Goal: Communication & Community: Answer question/provide support

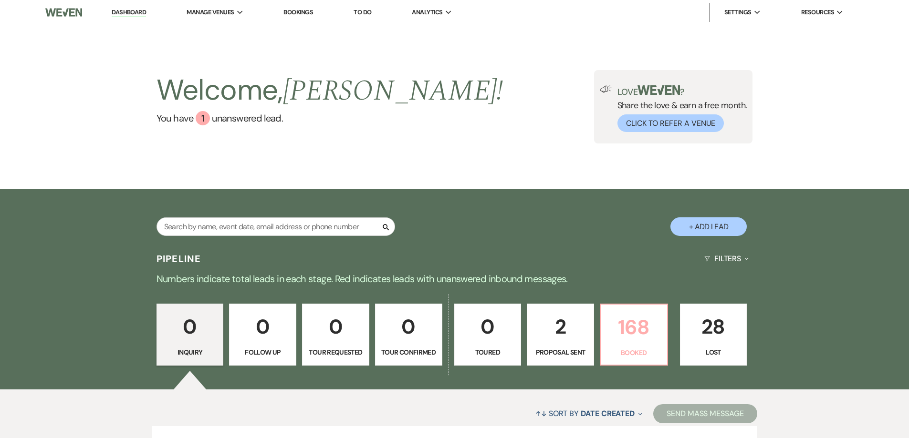
click at [630, 324] on p "168" at bounding box center [633, 327] width 55 height 32
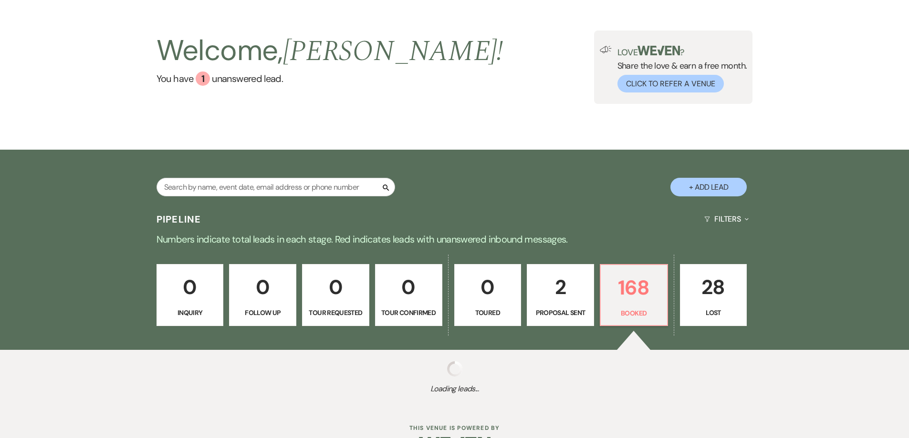
scroll to position [69, 0]
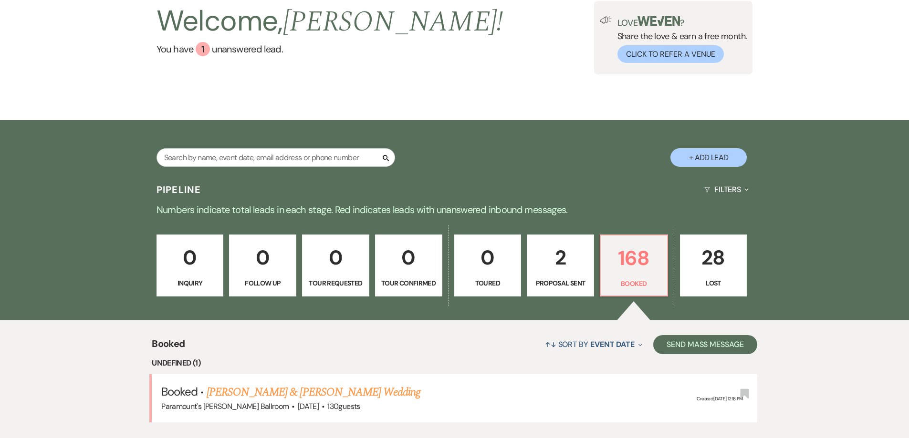
click at [294, 384] on link "[PERSON_NAME] & [PERSON_NAME] Wedding" at bounding box center [314, 392] width 214 height 17
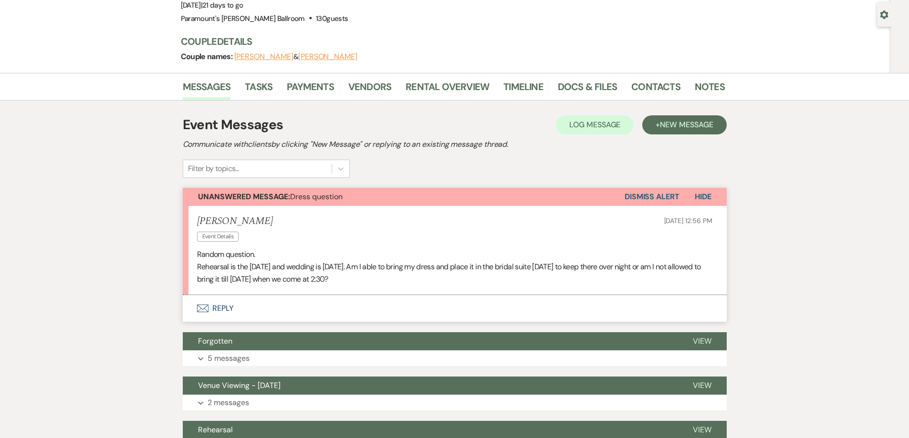
scroll to position [95, 0]
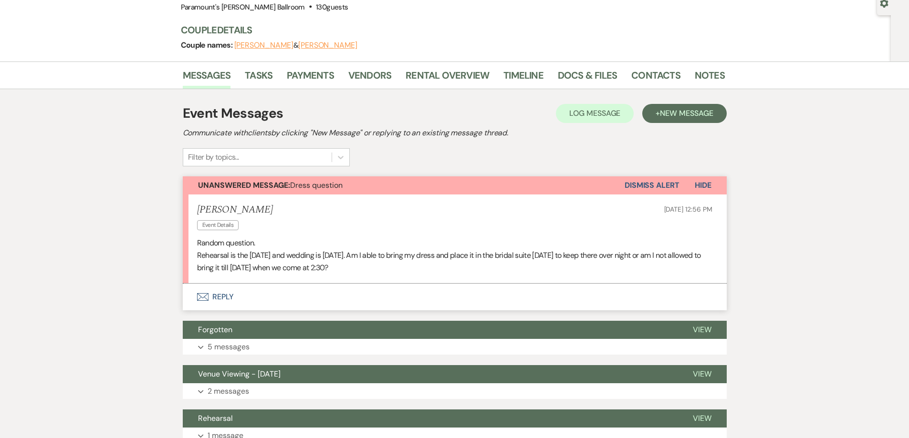
click at [304, 257] on p "Rehearsal is the [DATE] and wedding is [DATE]. Am I able to bring my dress and …" at bounding box center [454, 261] width 515 height 24
click at [312, 246] on p "Random question." at bounding box center [454, 243] width 515 height 12
click at [211, 296] on button "Envelope Reply" at bounding box center [455, 297] width 544 height 27
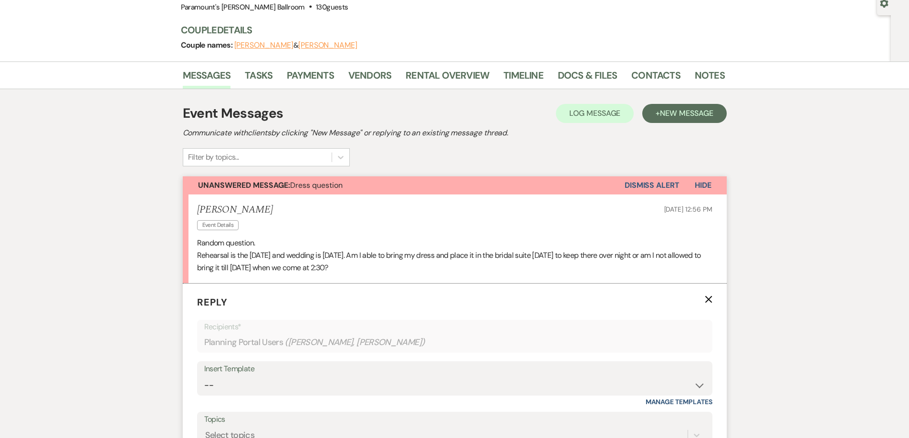
scroll to position [259, 0]
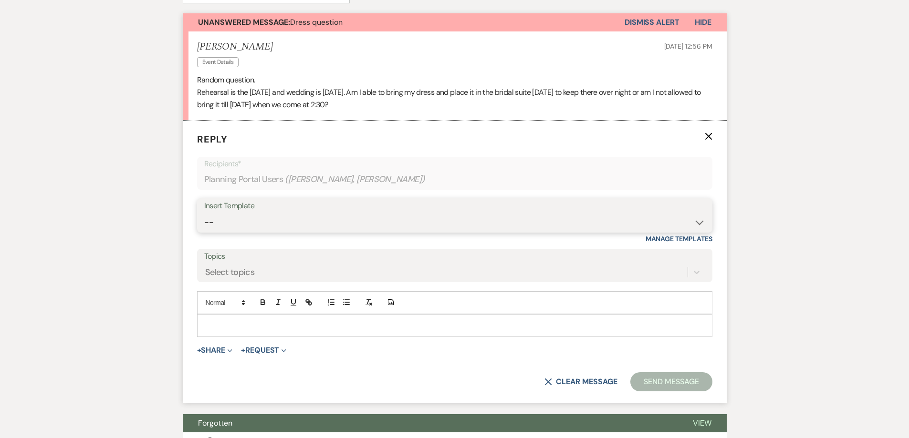
click at [258, 226] on select "-- Weven Planning Portal Introduction (Booked Events) 6 Month Consultation 9 Mo…" at bounding box center [454, 222] width 501 height 19
select select "3256"
click at [204, 213] on select "-- Weven Planning Portal Introduction (Booked Events) 6 Month Consultation 9 Mo…" at bounding box center [454, 222] width 501 height 19
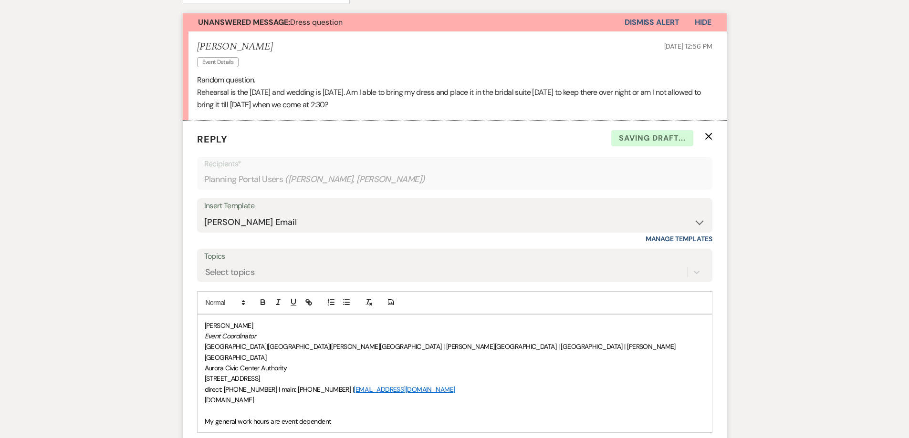
click at [205, 325] on span "[PERSON_NAME]" at bounding box center [229, 325] width 49 height 9
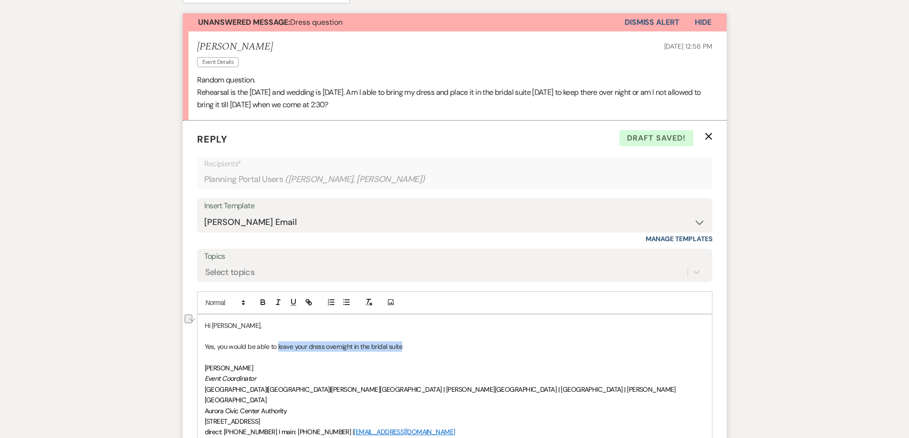
drag, startPoint x: 403, startPoint y: 347, endPoint x: 279, endPoint y: 346, distance: 124.5
click at [277, 349] on p "Yes, you would be able to leave your dress overnight in the bridal suite" at bounding box center [455, 347] width 500 height 10
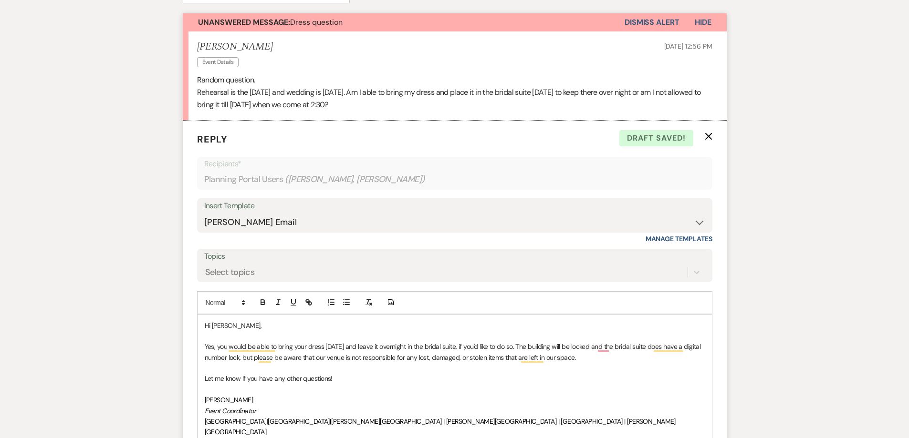
click at [352, 376] on p "Let me know if you have any other questions!" at bounding box center [455, 378] width 500 height 10
click at [200, 376] on div "Hi [PERSON_NAME], Yes, you would be able to bring your dress [DATE] and leave i…" at bounding box center [454, 411] width 514 height 193
click at [358, 377] on p "Just let me know if you have any other questions." at bounding box center [455, 378] width 500 height 10
click at [260, 363] on p "To enrich screen reader interactions, please activate Accessibility in Grammarl…" at bounding box center [455, 368] width 500 height 10
click at [359, 350] on p "Yes, you would be able to bring your dress [DATE] and leave it overnight in the…" at bounding box center [455, 352] width 500 height 21
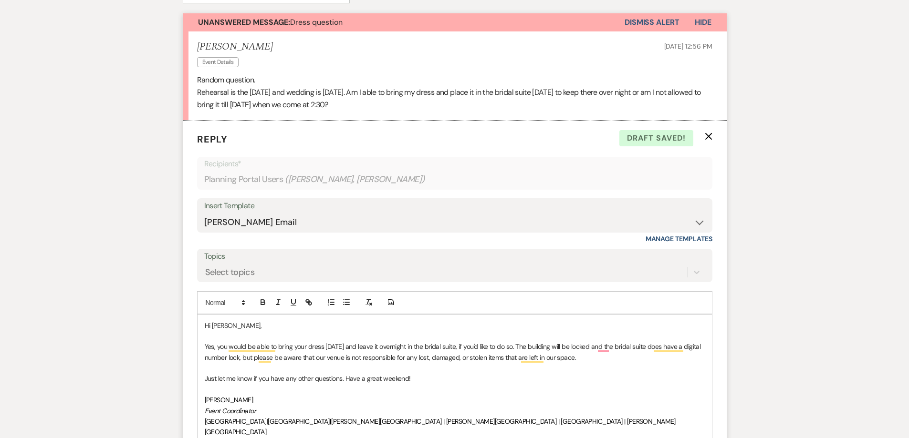
click at [334, 345] on p "Yes, you would be able to bring your dress [DATE] and leave it overnight in the…" at bounding box center [455, 352] width 500 height 21
click at [391, 350] on p "Yes, you would be able to bring your dress [DATE] and leave it overnight in the…" at bounding box center [455, 352] width 500 height 21
click at [363, 372] on p "To enrich screen reader interactions, please activate Accessibility in Grammarl…" at bounding box center [455, 368] width 500 height 10
click at [423, 389] on p "To enrich screen reader interactions, please activate Accessibility in Grammarl…" at bounding box center [455, 389] width 500 height 10
click at [434, 382] on p "Just let me know if you have any other questions. Have a great weekend!" at bounding box center [455, 378] width 500 height 10
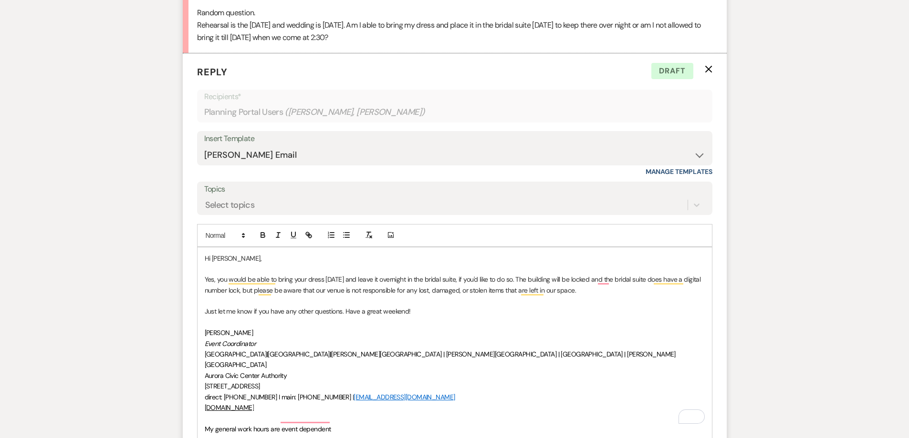
scroll to position [449, 0]
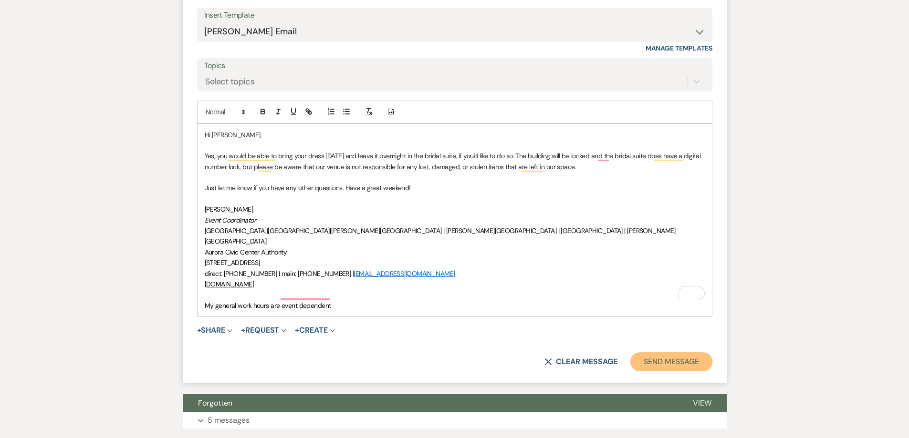
click at [681, 352] on button "Send Message" at bounding box center [671, 361] width 82 height 19
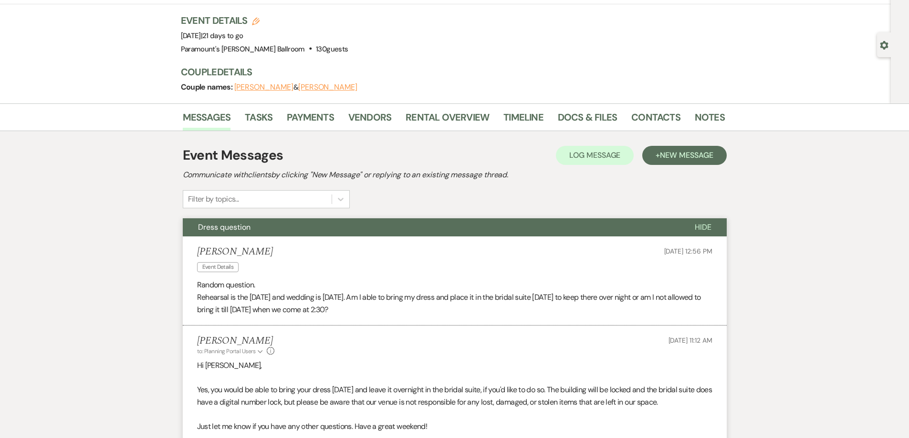
scroll to position [0, 0]
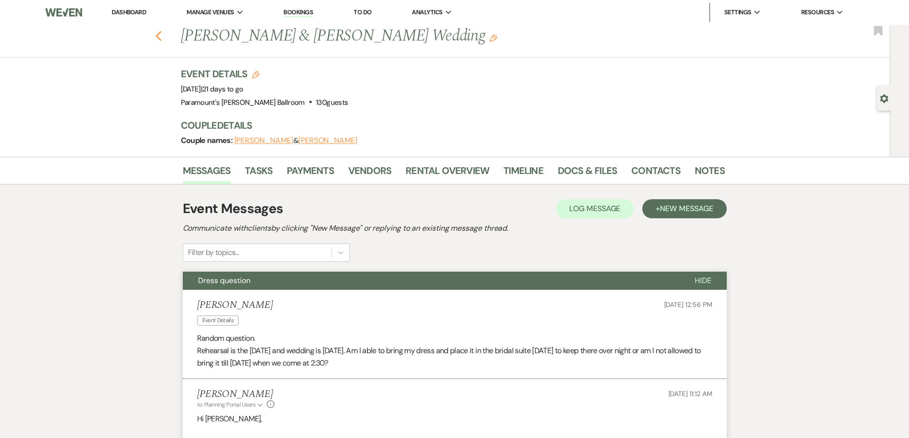
click at [159, 36] on use "button" at bounding box center [158, 36] width 6 height 10
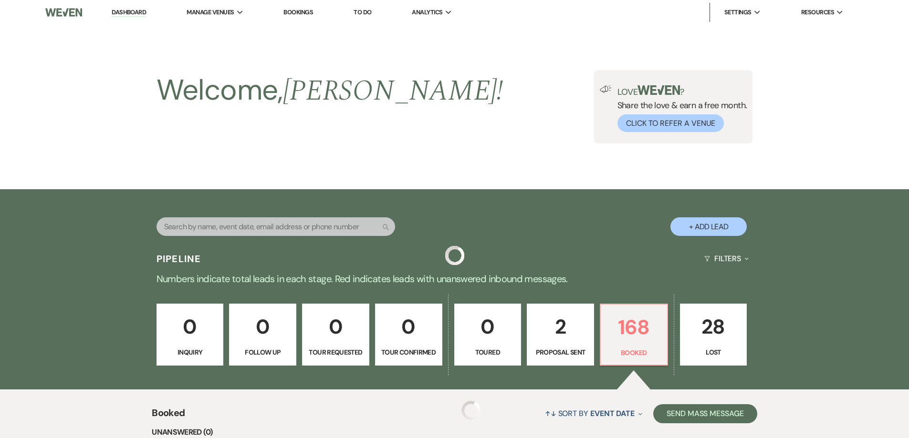
scroll to position [308, 0]
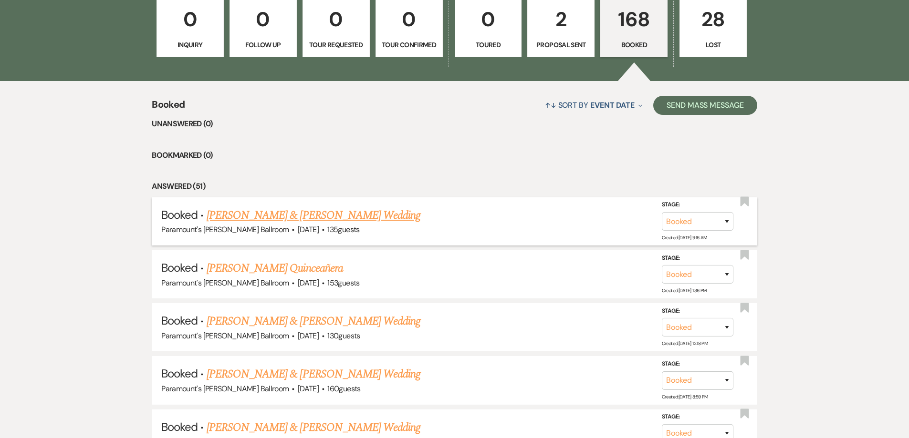
scroll to position [689, 0]
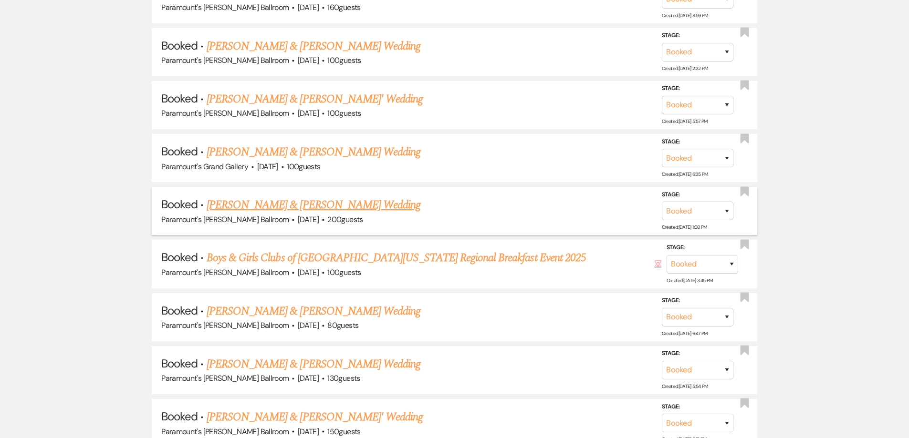
click at [280, 202] on link "[PERSON_NAME] & [PERSON_NAME] Wedding" at bounding box center [314, 205] width 214 height 17
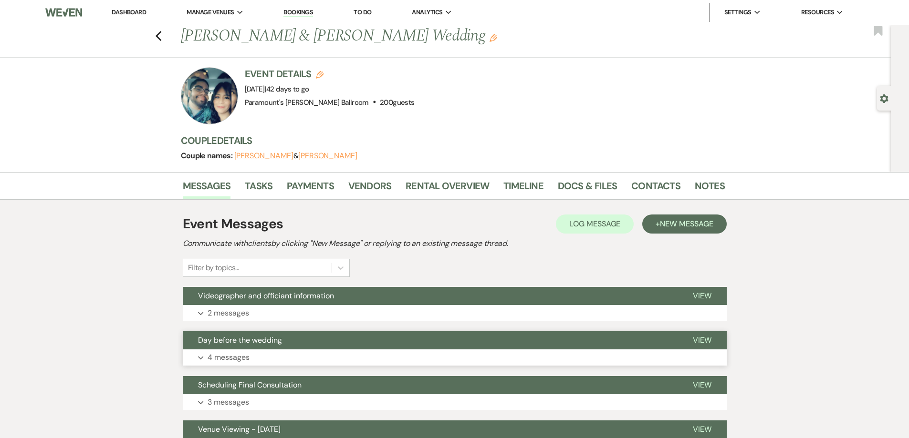
click at [232, 344] on span "Day before the wedding" at bounding box center [240, 340] width 84 height 10
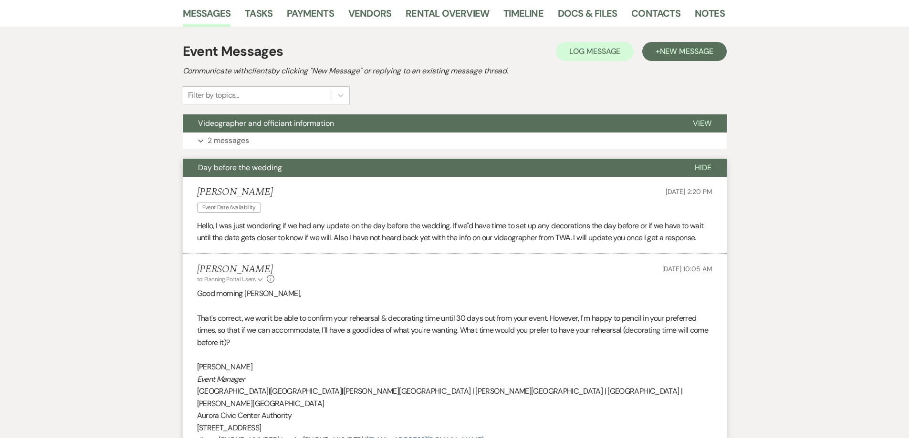
scroll to position [191, 0]
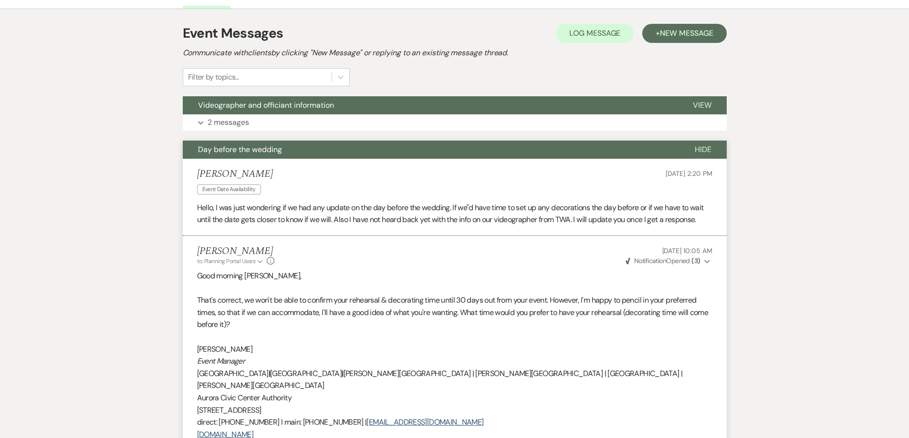
click at [263, 311] on p "That's correct, we won't be able to confirm your rehearsal & decorating time un…" at bounding box center [454, 312] width 515 height 37
click at [326, 309] on p "That's correct, we won't be able to confirm your rehearsal & decorating time un…" at bounding box center [454, 312] width 515 height 37
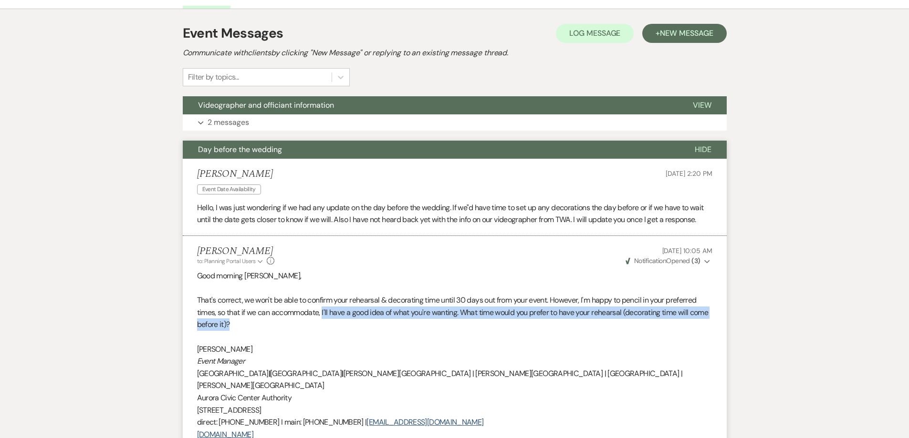
drag, startPoint x: 323, startPoint y: 306, endPoint x: 328, endPoint y: 321, distance: 16.0
click at [328, 321] on p "That's correct, we won't be able to confirm your rehearsal & decorating time un…" at bounding box center [454, 312] width 515 height 37
click at [330, 322] on p "That's correct, we won't be able to confirm your rehearsal & decorating time un…" at bounding box center [454, 312] width 515 height 37
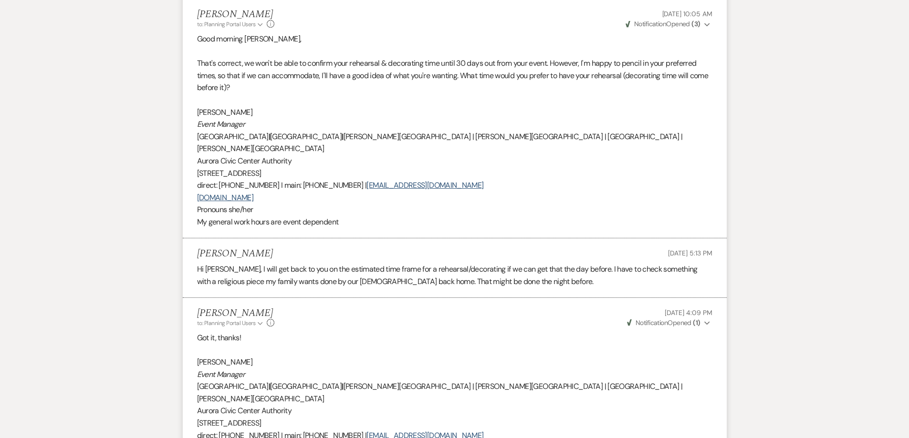
scroll to position [429, 0]
click at [331, 264] on p "Hi [PERSON_NAME], I will get back to you on the estimated time frame for a rehe…" at bounding box center [454, 274] width 515 height 24
drag, startPoint x: 331, startPoint y: 264, endPoint x: 332, endPoint y: 273, distance: 8.6
click at [332, 273] on p "Hi [PERSON_NAME], I will get back to you on the estimated time frame for a rehe…" at bounding box center [454, 274] width 515 height 24
click at [333, 273] on p "Hi [PERSON_NAME], I will get back to you on the estimated time frame for a rehe…" at bounding box center [454, 274] width 515 height 24
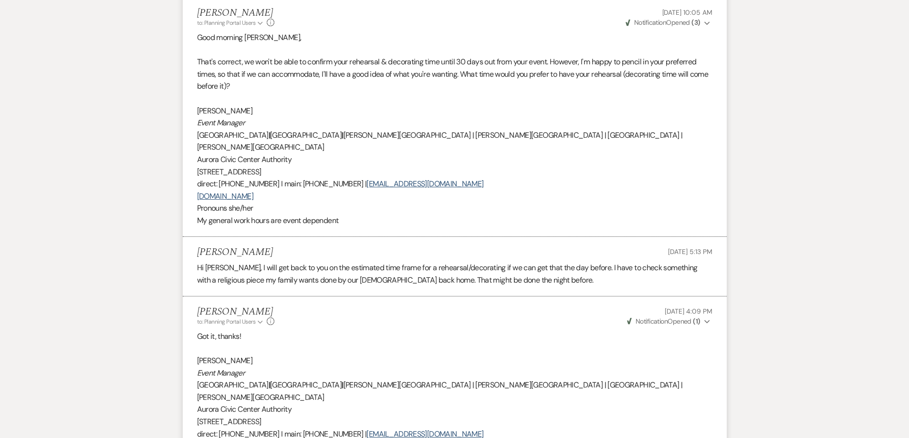
click at [325, 263] on p "Hi [PERSON_NAME], I will get back to you on the estimated time frame for a rehe…" at bounding box center [454, 274] width 515 height 24
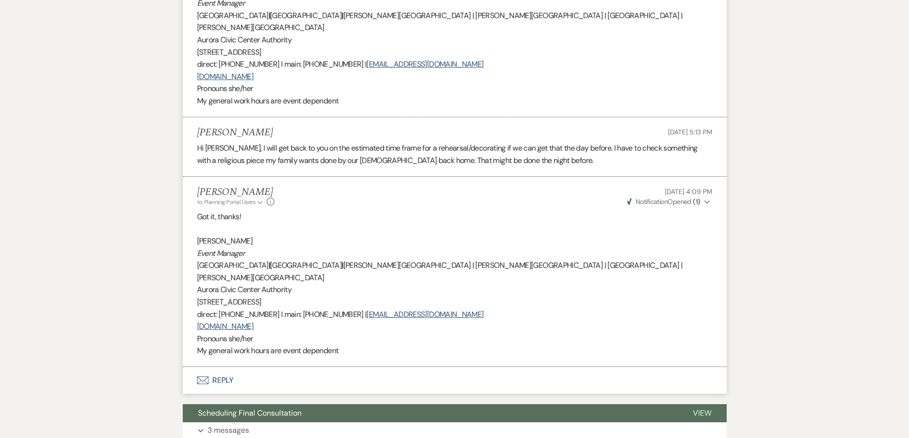
scroll to position [668, 0]
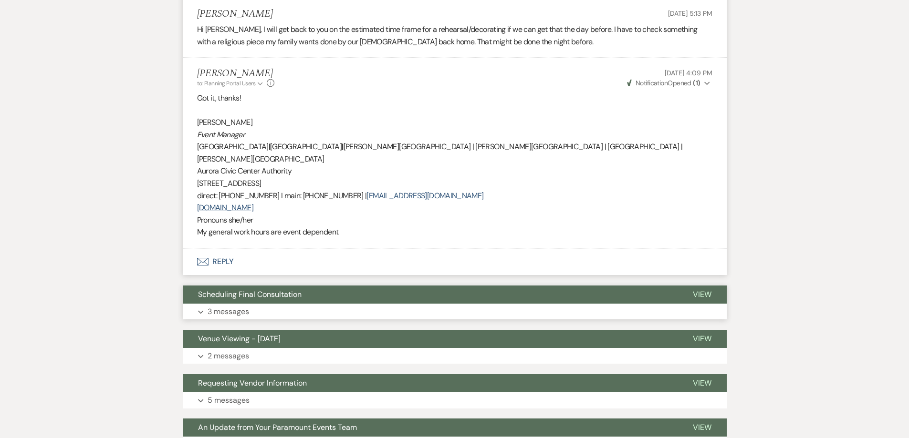
click at [280, 304] on button "Expand 3 messages" at bounding box center [455, 312] width 544 height 16
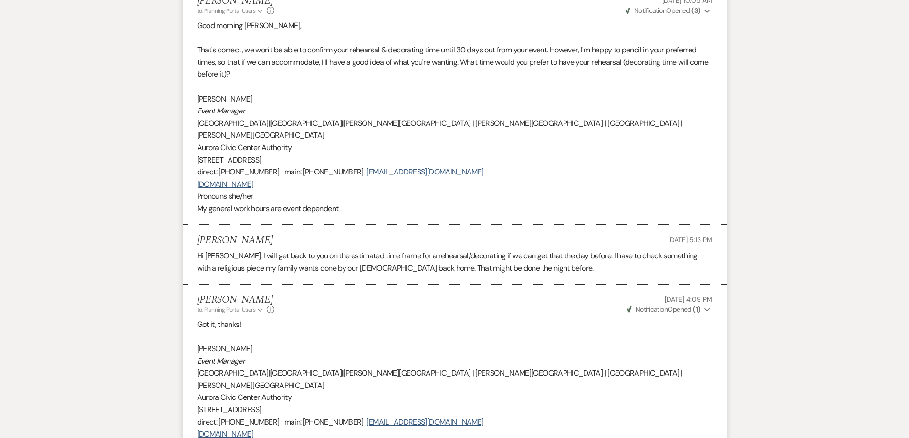
scroll to position [525, 0]
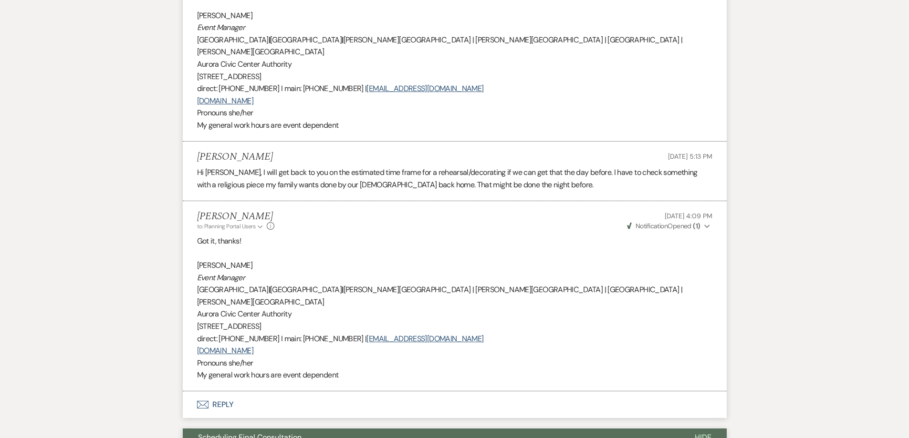
click at [301, 429] on button "Scheduling Final Consultation" at bounding box center [431, 438] width 497 height 18
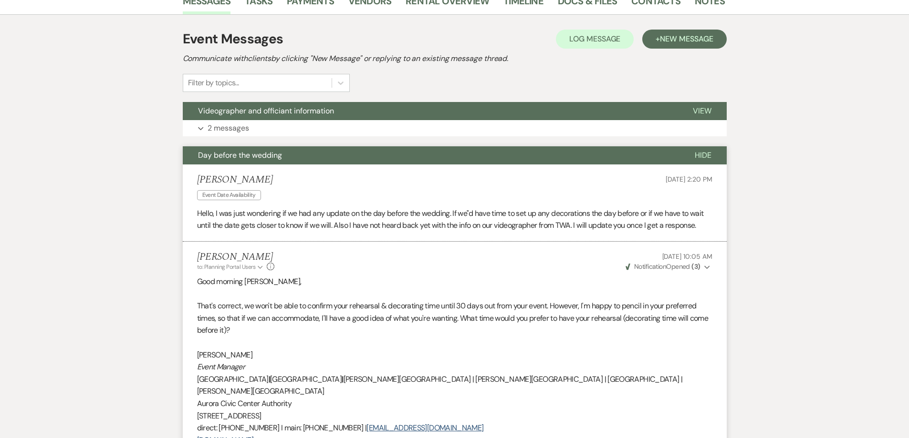
scroll to position [48, 0]
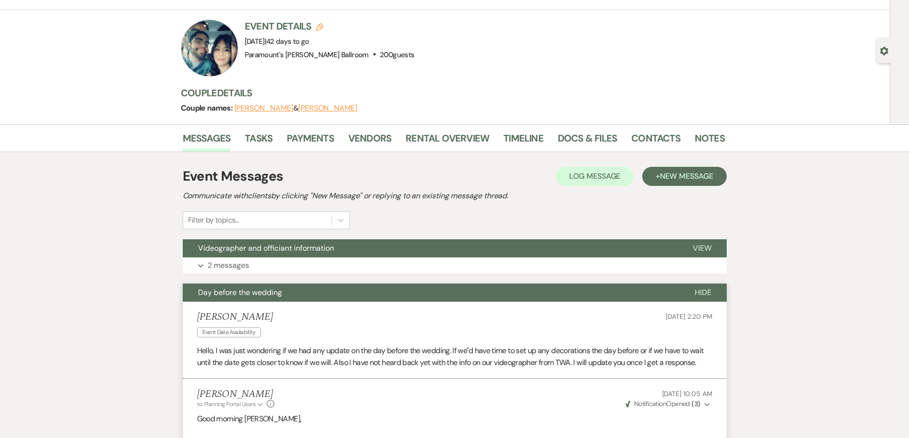
click at [271, 300] on button "Day before the wedding" at bounding box center [431, 293] width 497 height 18
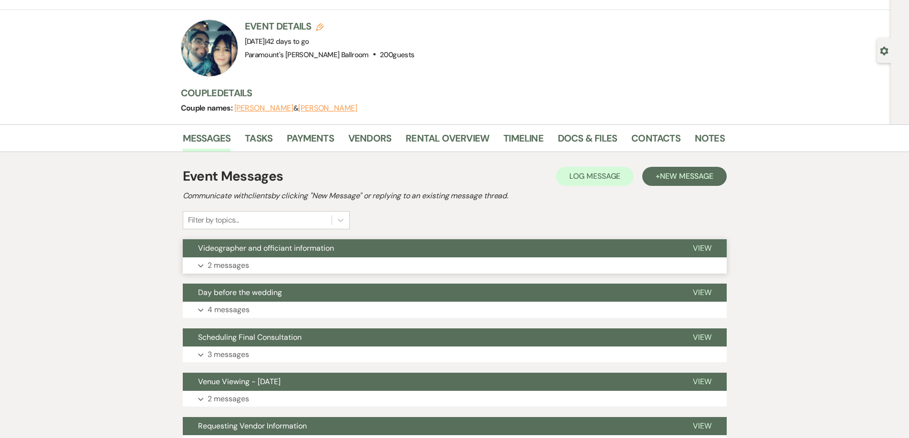
click at [287, 258] on button "Expand 2 messages" at bounding box center [455, 266] width 544 height 16
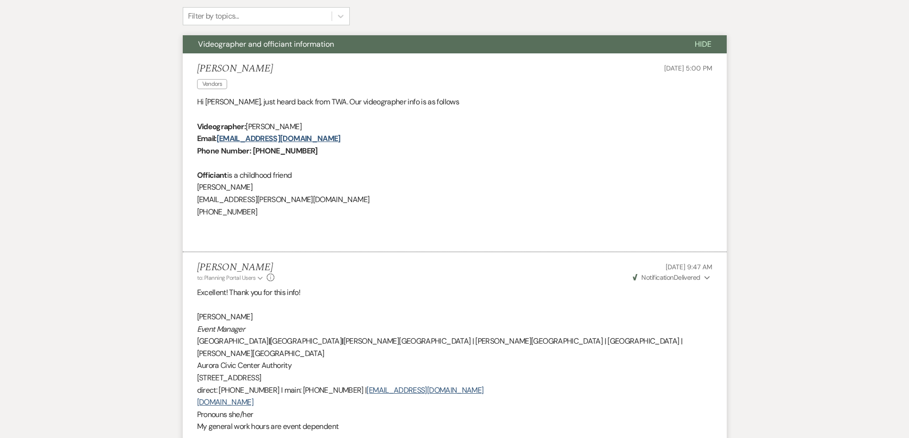
scroll to position [95, 0]
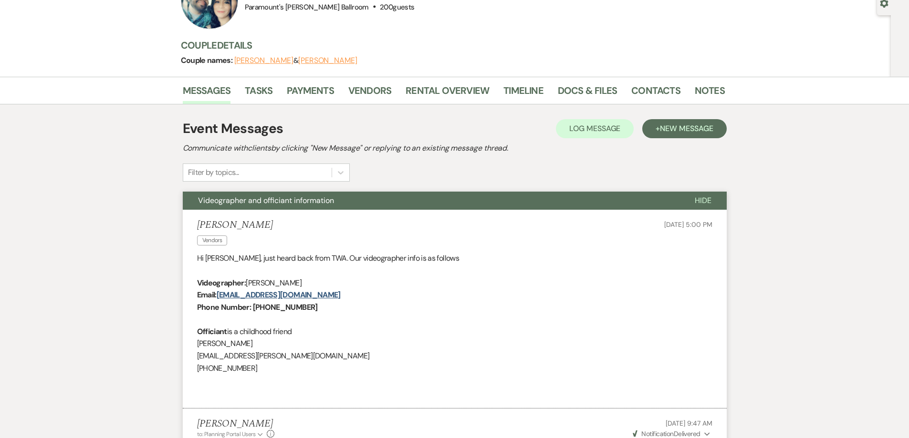
click at [275, 197] on span "Videographer and officiant information" at bounding box center [266, 201] width 136 height 10
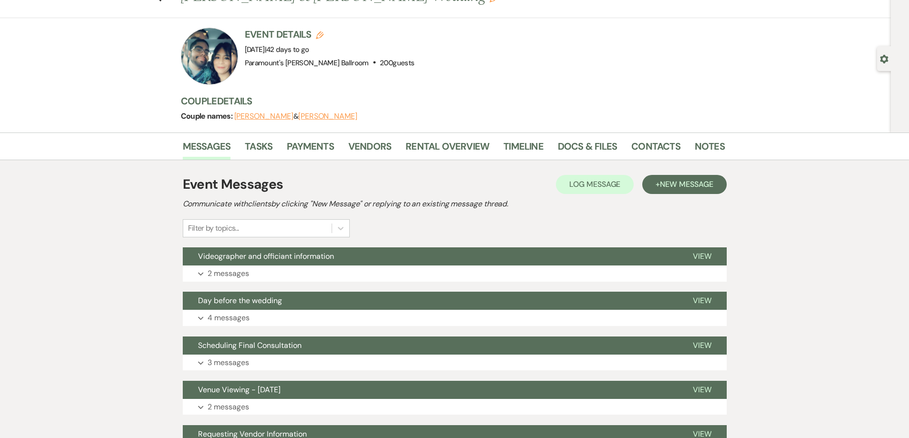
scroll to position [0, 0]
